Goal: Transaction & Acquisition: Book appointment/travel/reservation

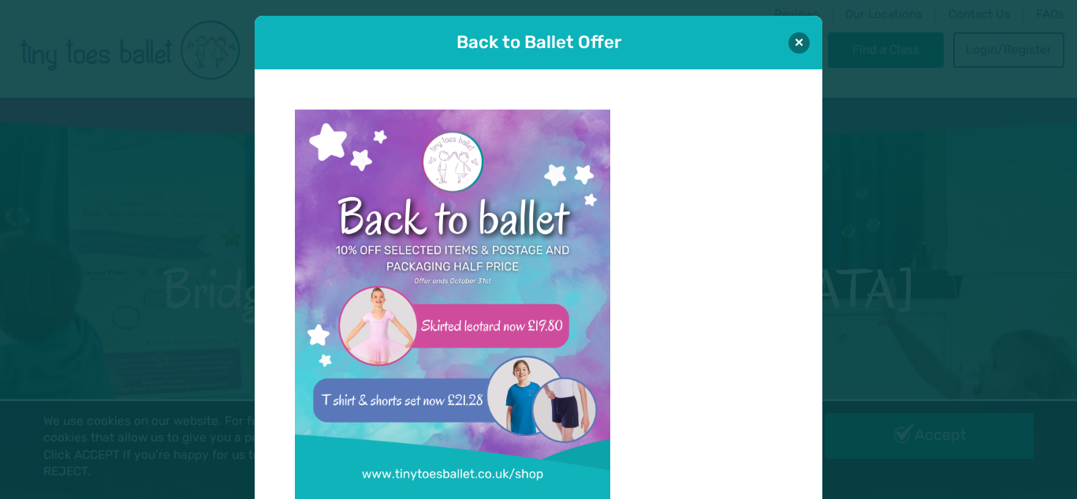
scroll to position [16, 0]
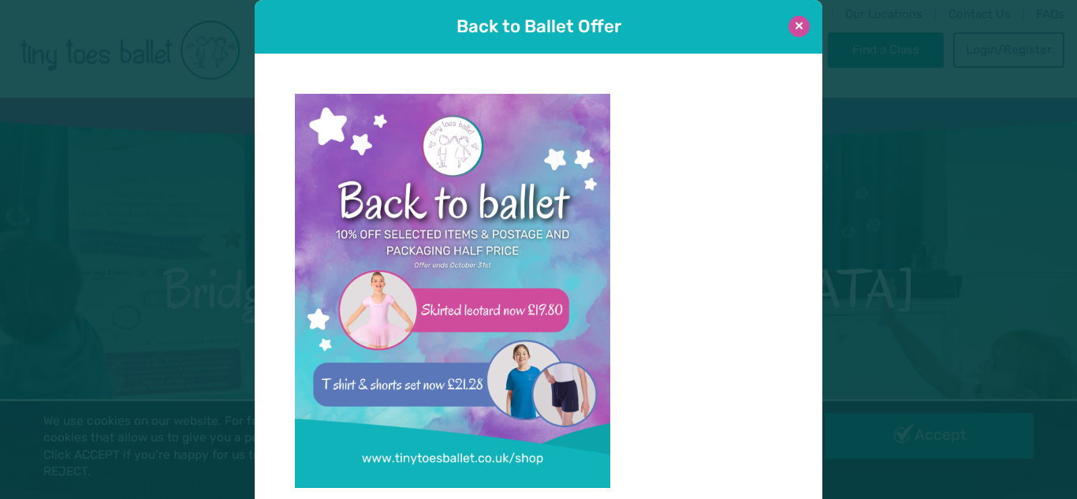
click at [800, 30] on button at bounding box center [799, 26] width 21 height 21
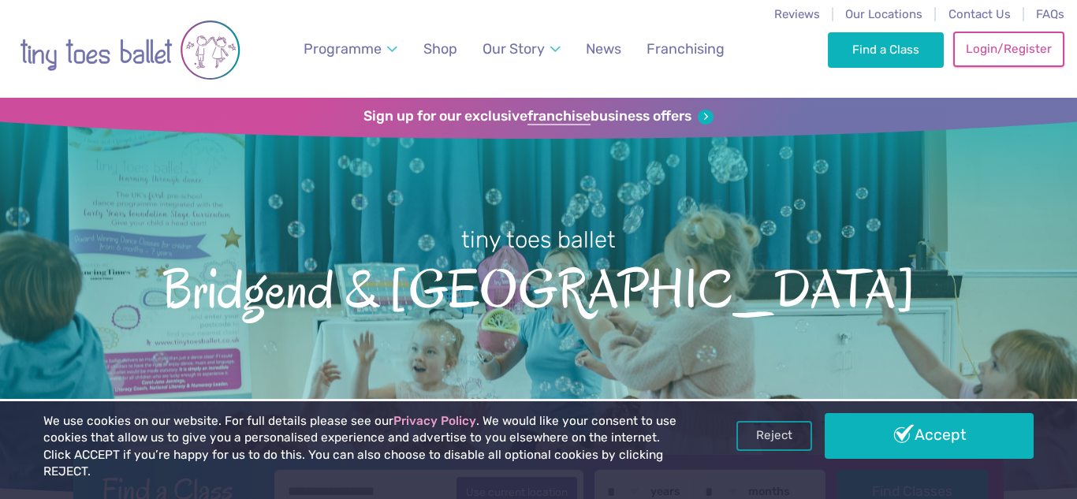
click at [1010, 61] on link "Login/Register" at bounding box center [1008, 49] width 110 height 35
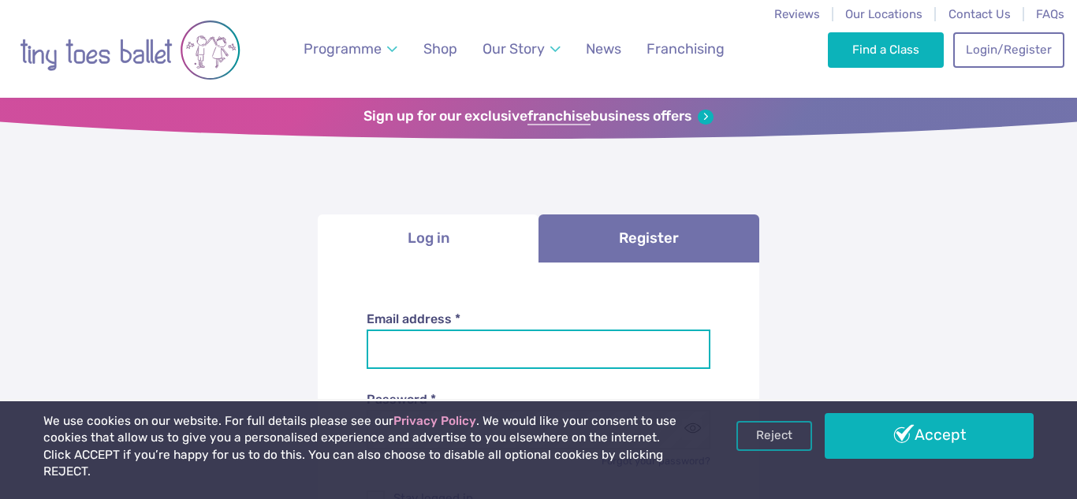
type input "**********"
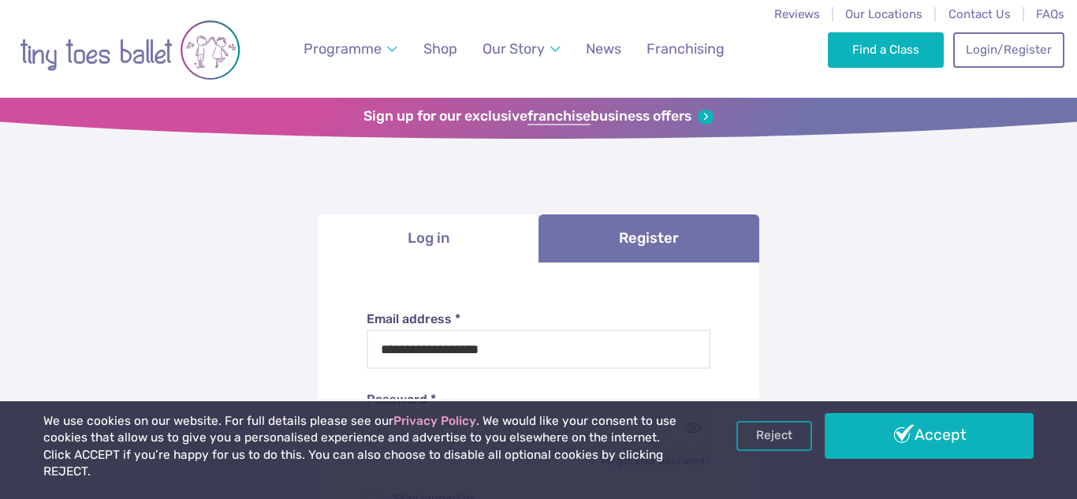
click at [796, 318] on div "**********" at bounding box center [538, 473] width 1077 height 745
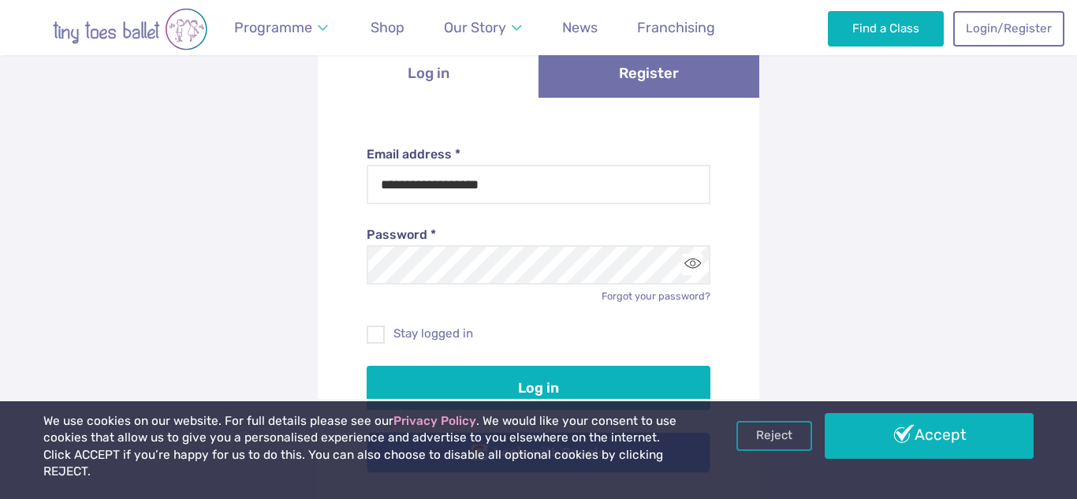
scroll to position [189, 0]
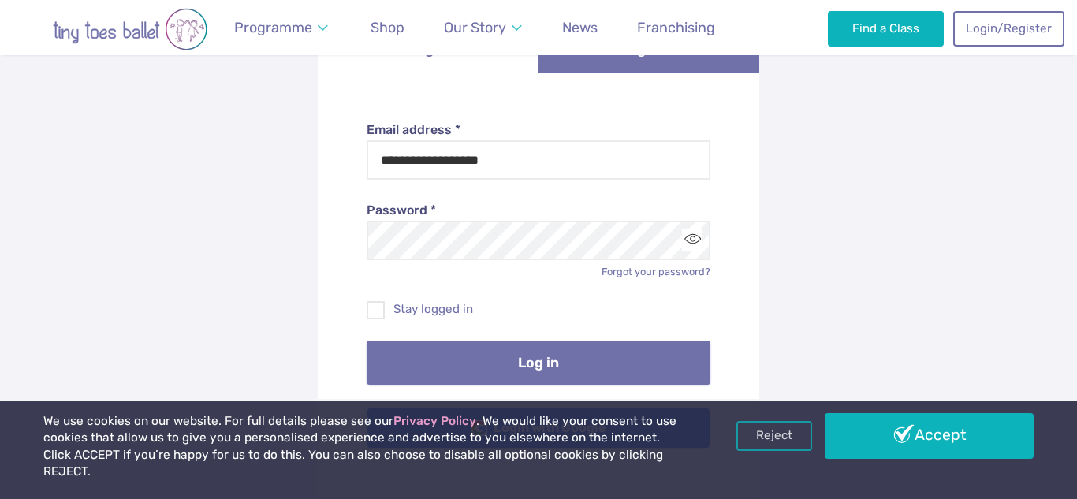
click at [502, 360] on button "Log in" at bounding box center [539, 363] width 345 height 44
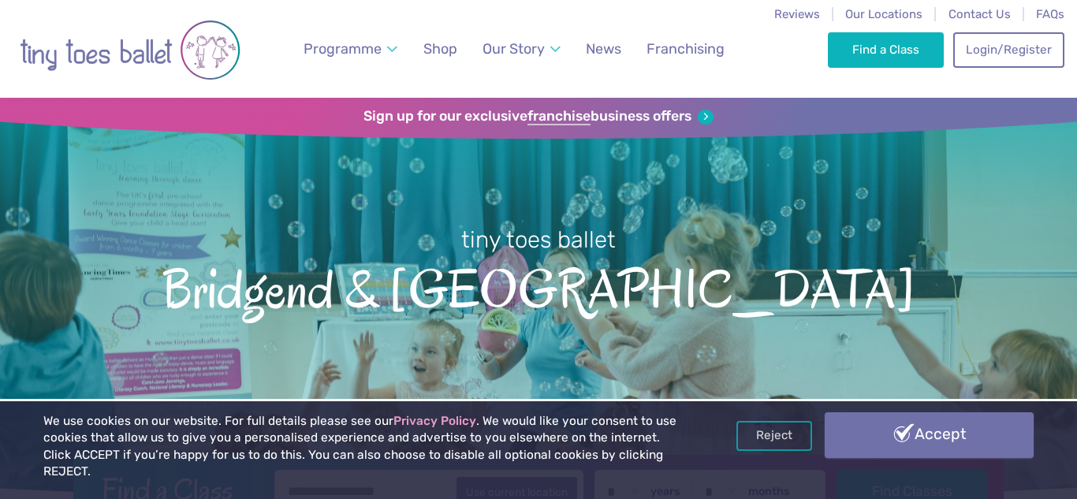
click at [910, 458] on link "Accept" at bounding box center [929, 435] width 209 height 46
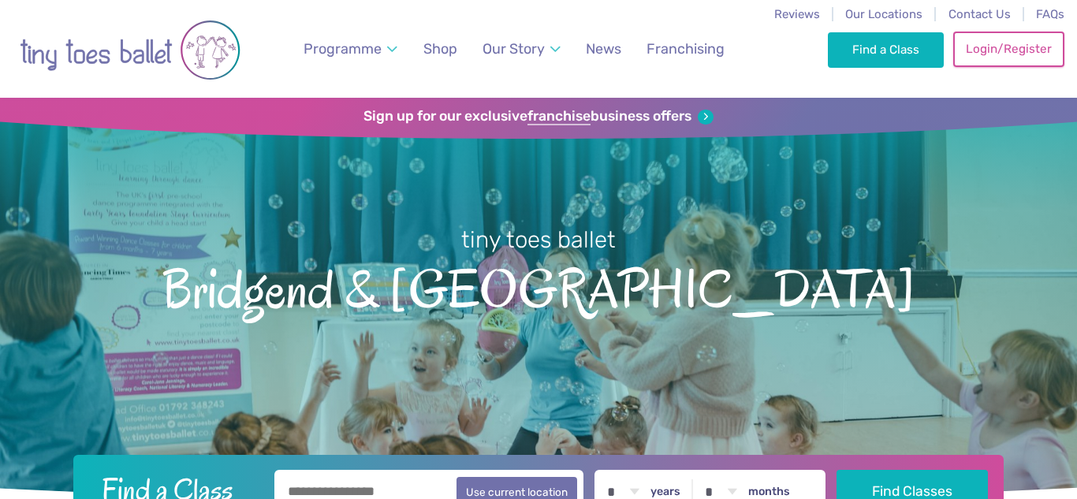
click at [1054, 54] on link "Login/Register" at bounding box center [1008, 49] width 110 height 35
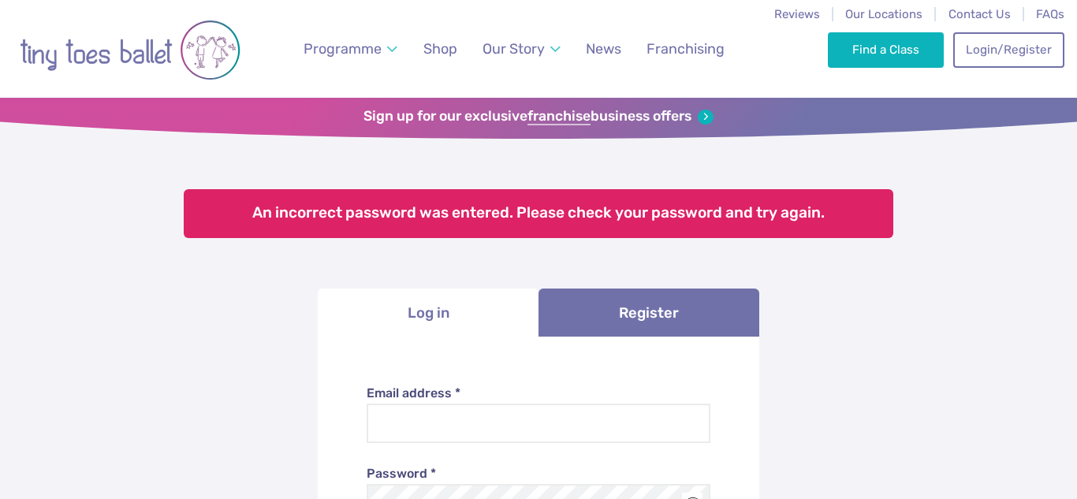
type input "**********"
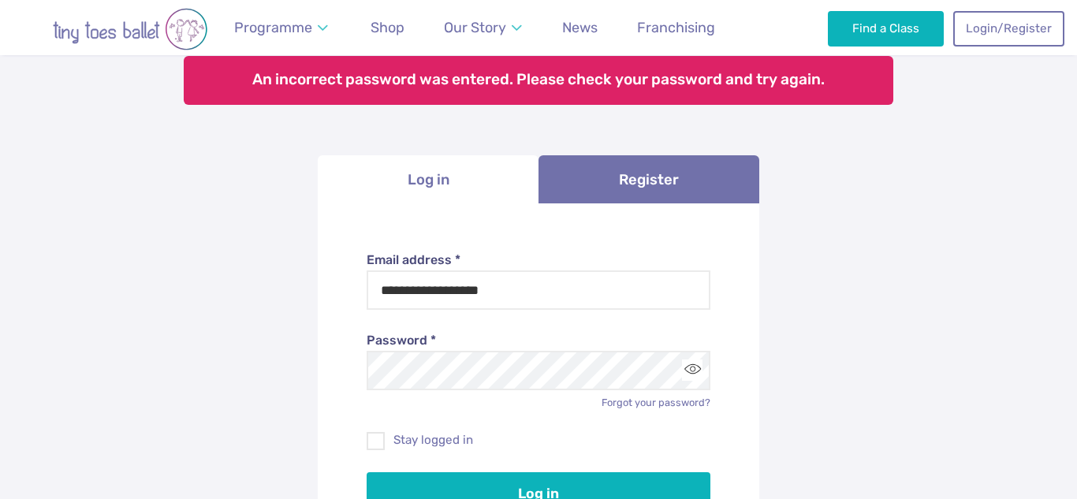
scroll to position [175, 0]
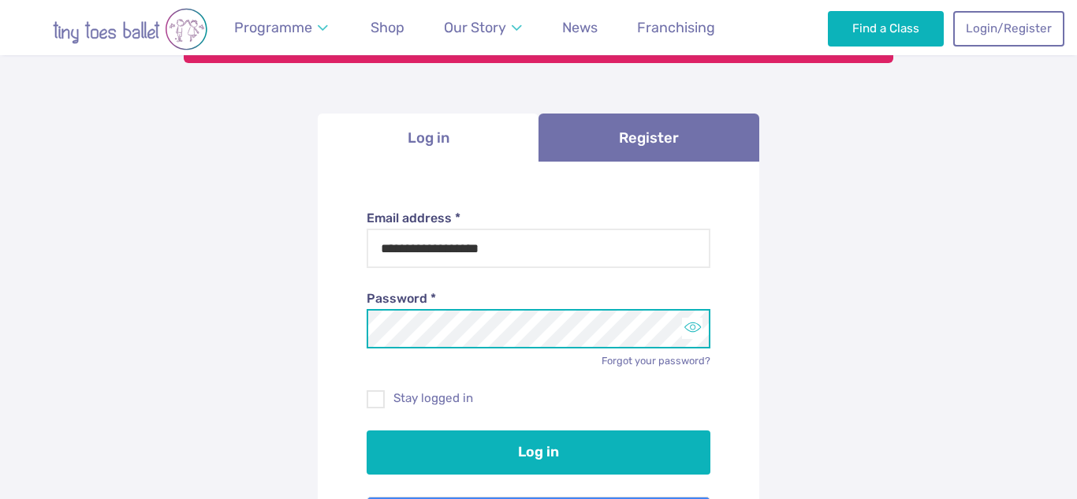
click at [698, 336] on button "Toggle password visibility" at bounding box center [692, 328] width 21 height 21
click at [367, 431] on button "Log in" at bounding box center [539, 453] width 345 height 44
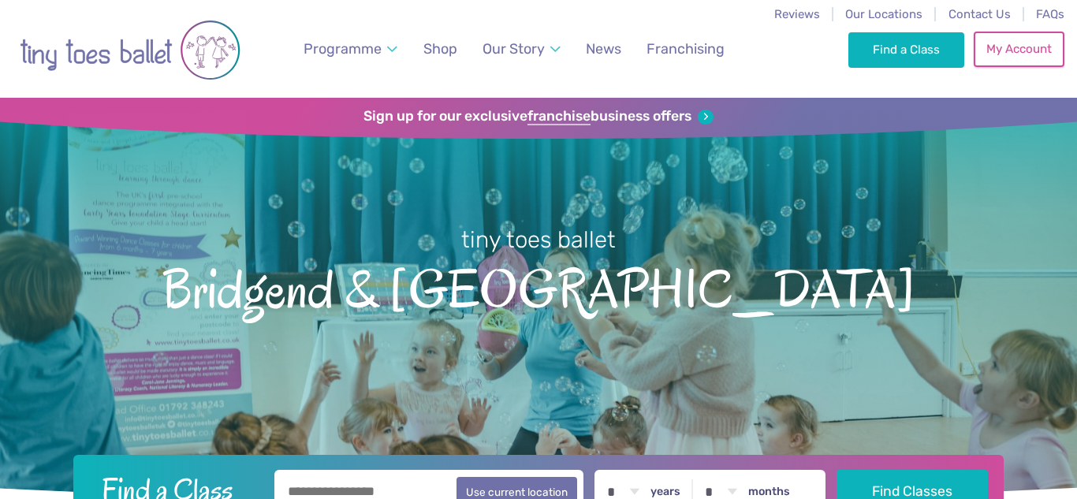
click at [1053, 50] on link "My Account" at bounding box center [1019, 49] width 90 height 35
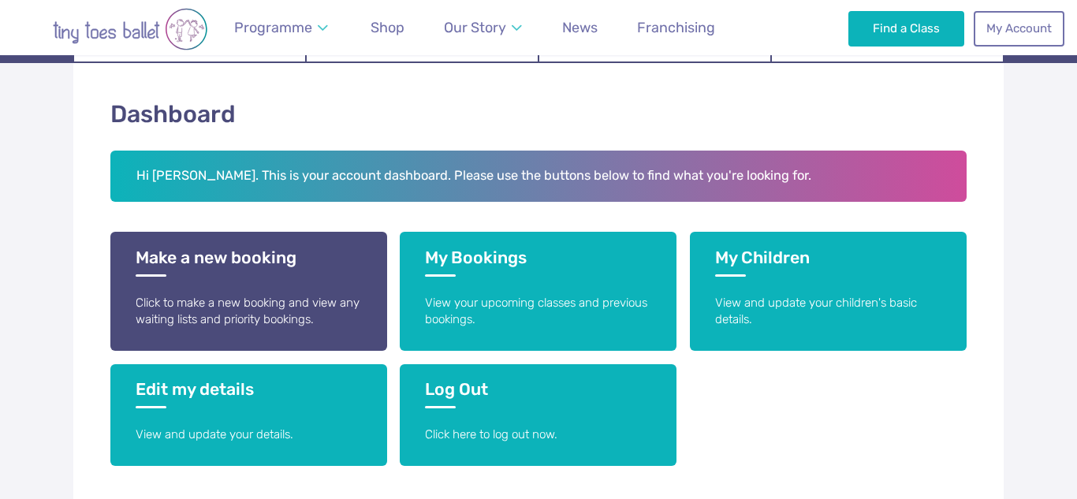
scroll to position [249, 0]
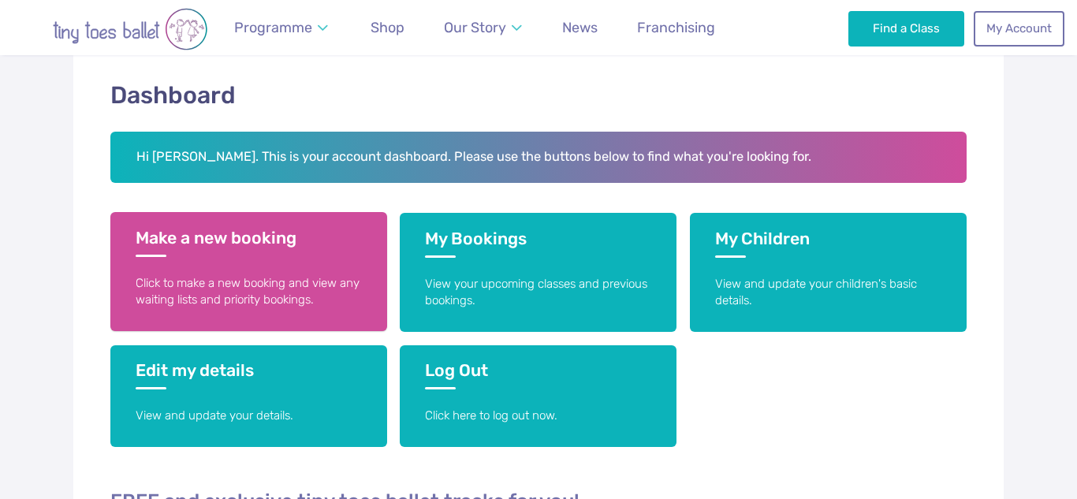
click at [301, 263] on link "Make a new booking Click to make a new booking and view any waiting lists and p…" at bounding box center [248, 271] width 277 height 119
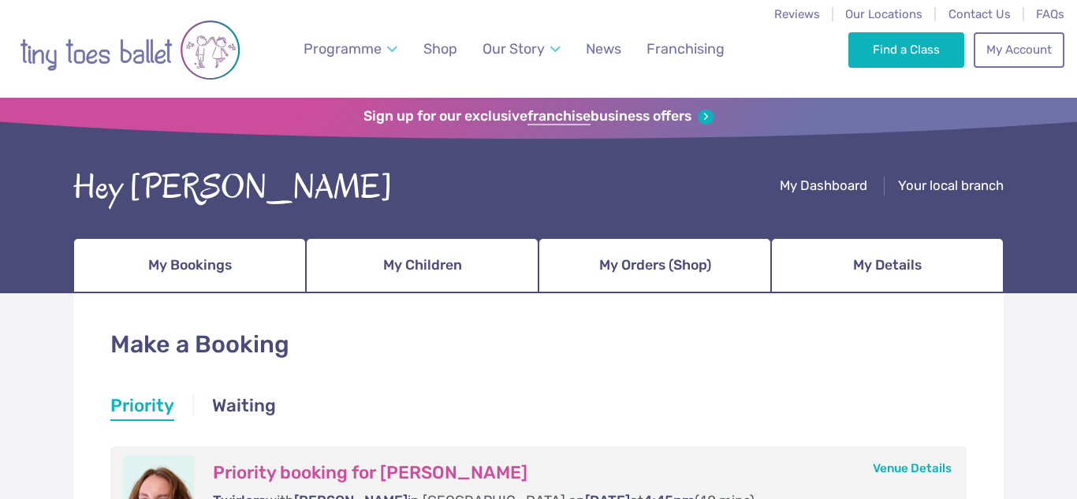
click at [1061, 119] on div "Sign up for our exclusive franchise business offers" at bounding box center [538, 118] width 1077 height 41
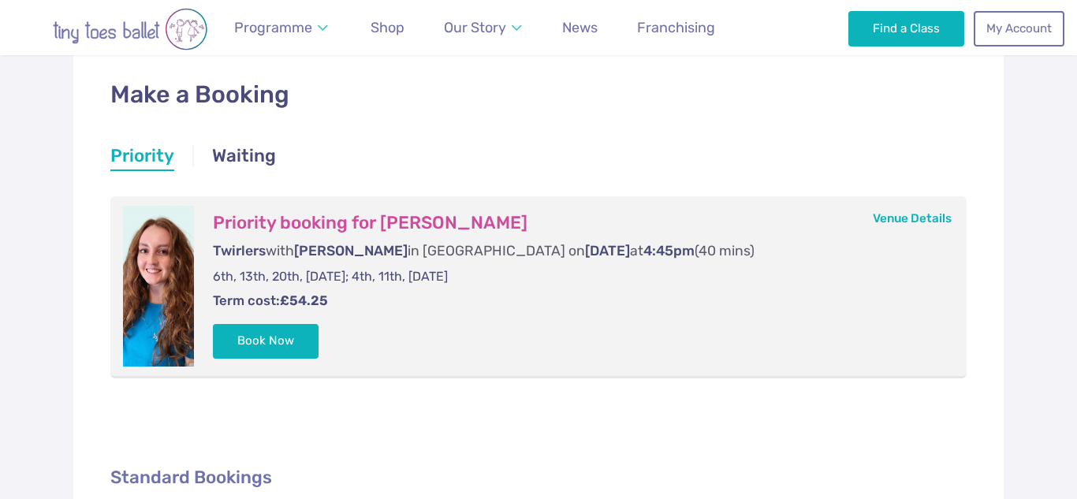
scroll to position [252, 0]
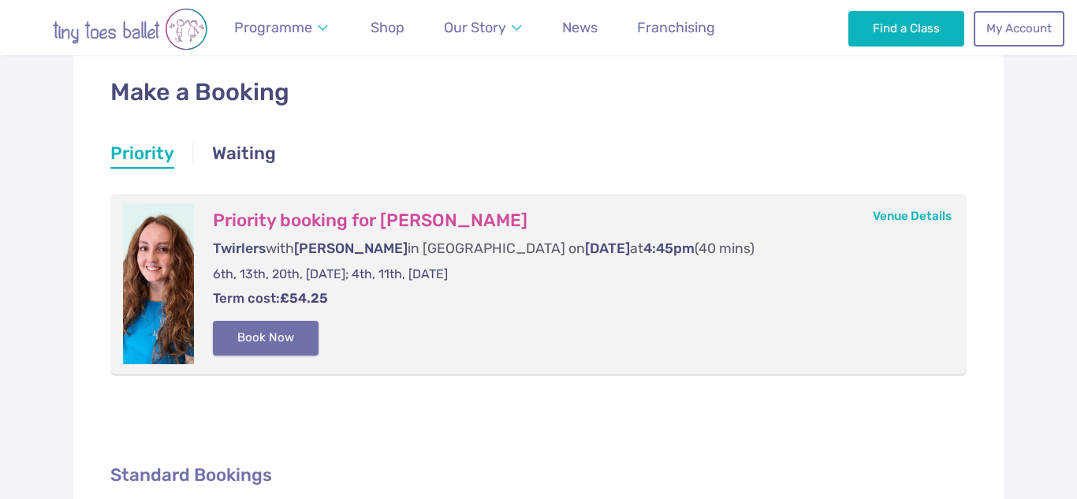
click at [277, 343] on button "Book Now" at bounding box center [266, 338] width 106 height 35
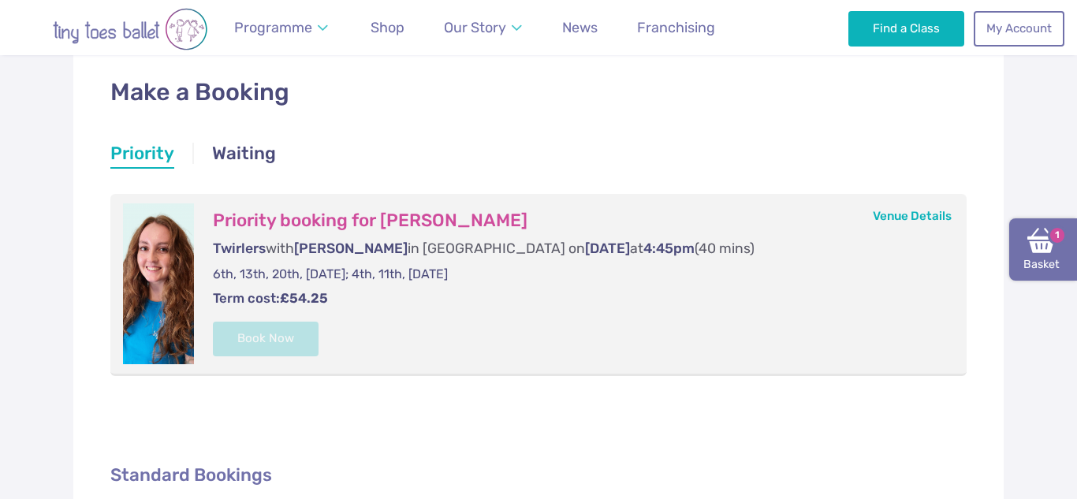
click at [1057, 268] on link "Basket 1" at bounding box center [1043, 249] width 68 height 63
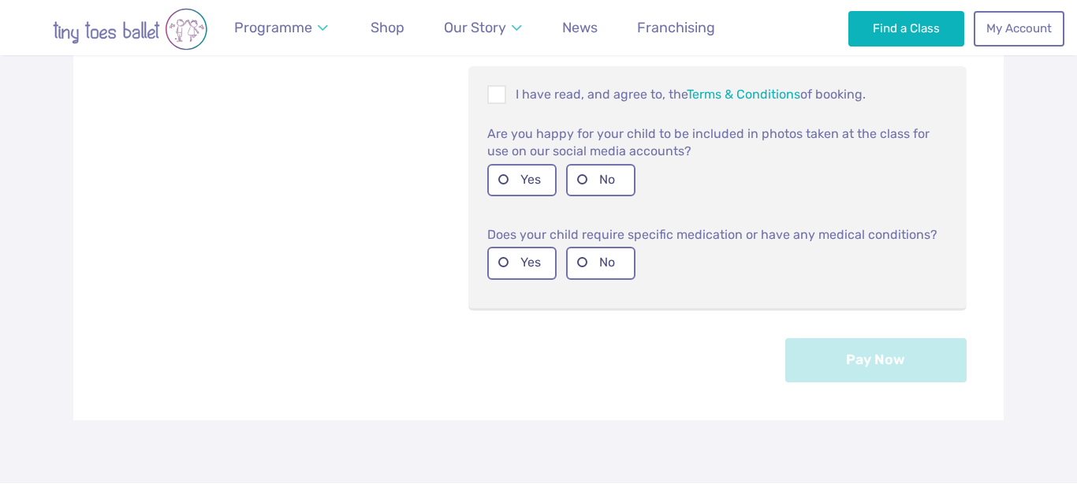
scroll to position [718, 0]
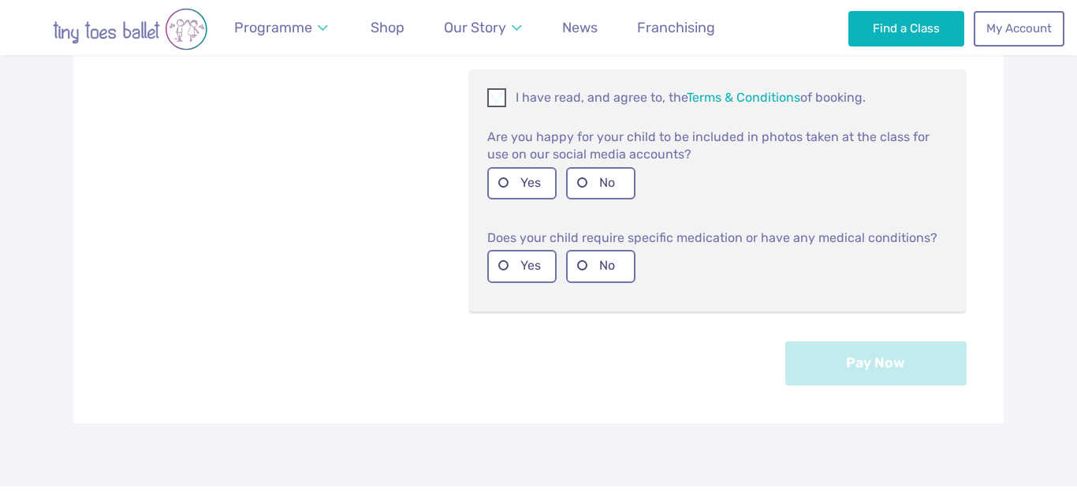
click at [498, 95] on span at bounding box center [497, 100] width 17 height 15
click at [511, 177] on label "Yes" at bounding box center [521, 183] width 69 height 32
click at [618, 275] on label "No" at bounding box center [600, 266] width 69 height 32
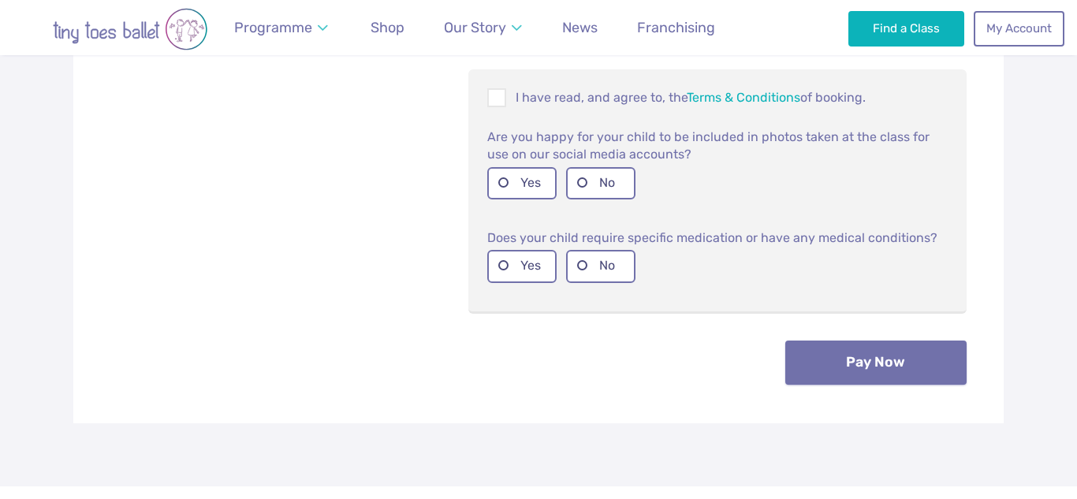
click at [890, 357] on button "Pay Now" at bounding box center [875, 363] width 181 height 44
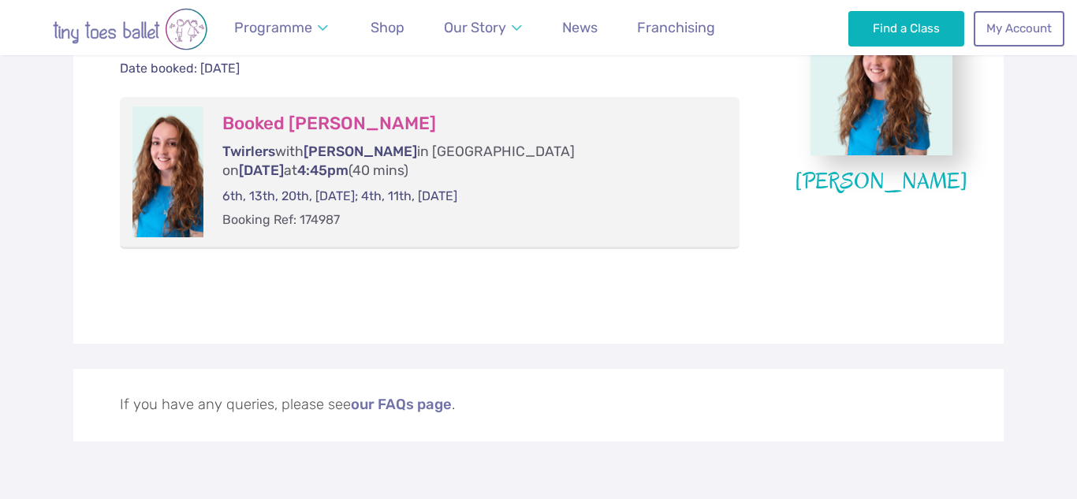
scroll to position [420, 0]
